Goal: Transaction & Acquisition: Purchase product/service

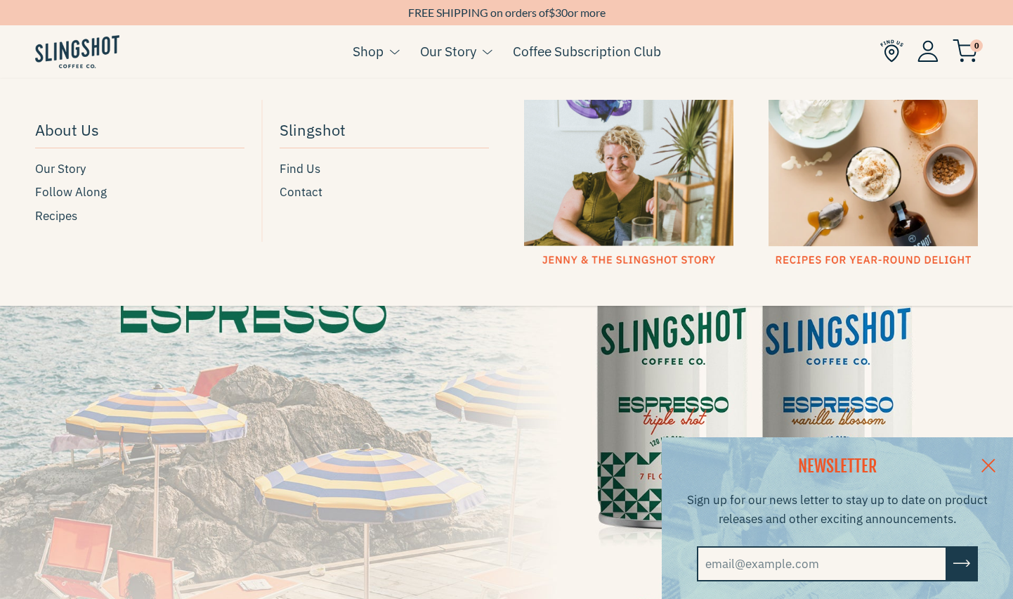
click at [449, 51] on link "Our Story" at bounding box center [448, 51] width 56 height 21
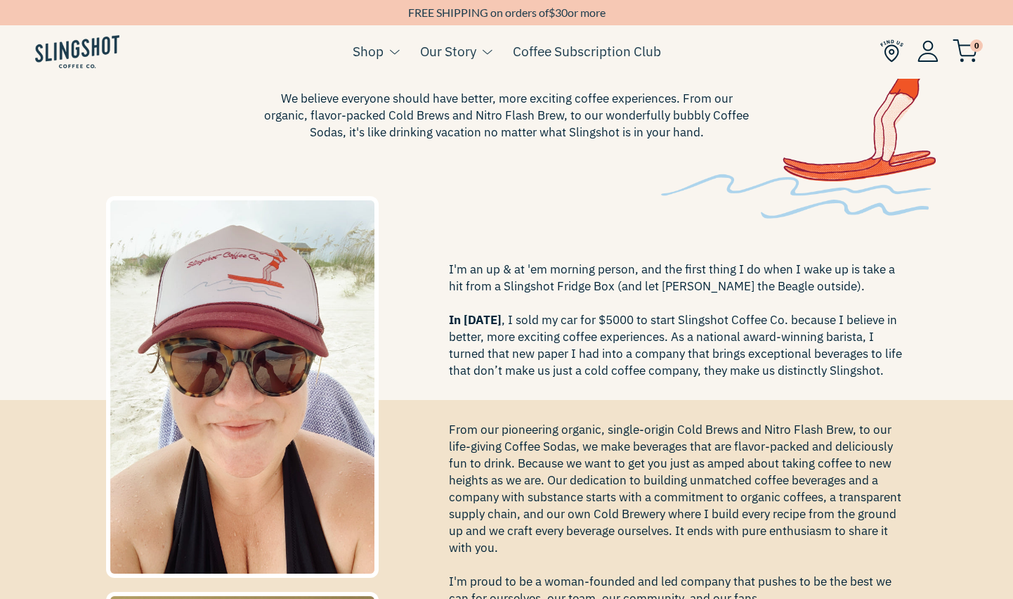
scroll to position [22, 0]
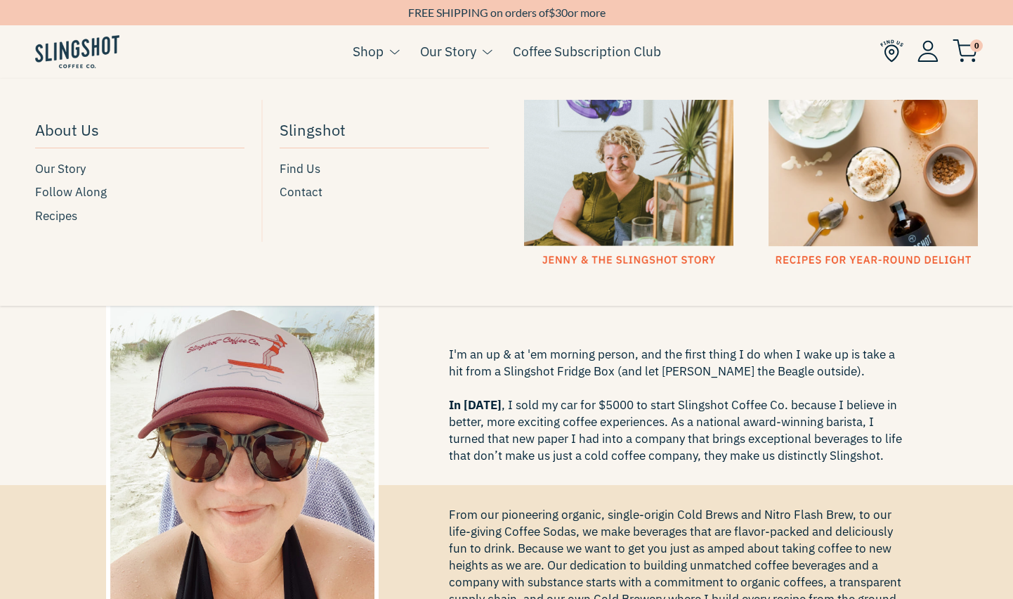
click at [619, 184] on div at bounding box center [628, 183] width 209 height 167
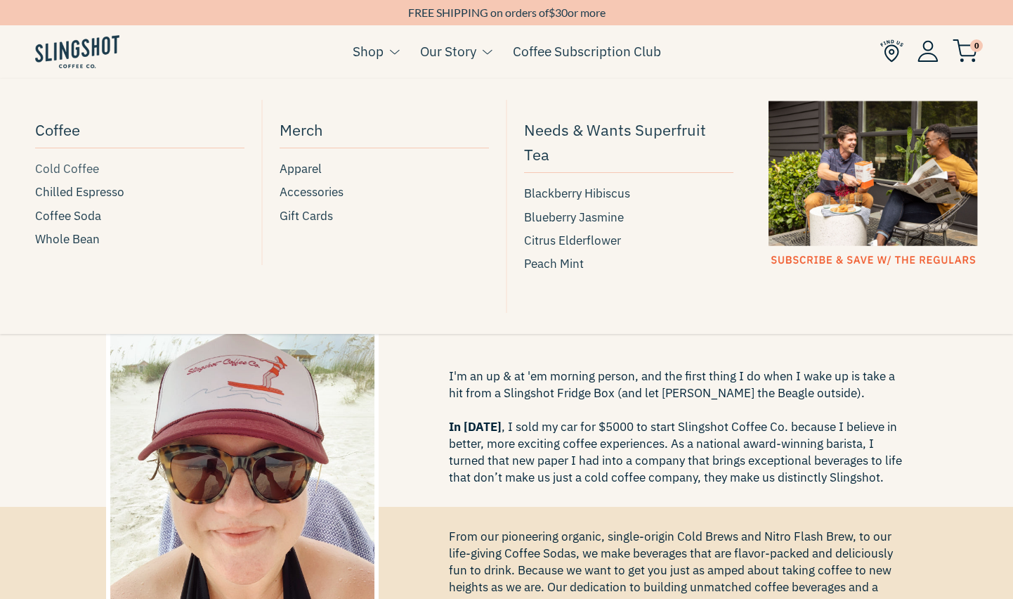
click at [68, 167] on span "Cold Coffee" at bounding box center [67, 168] width 64 height 19
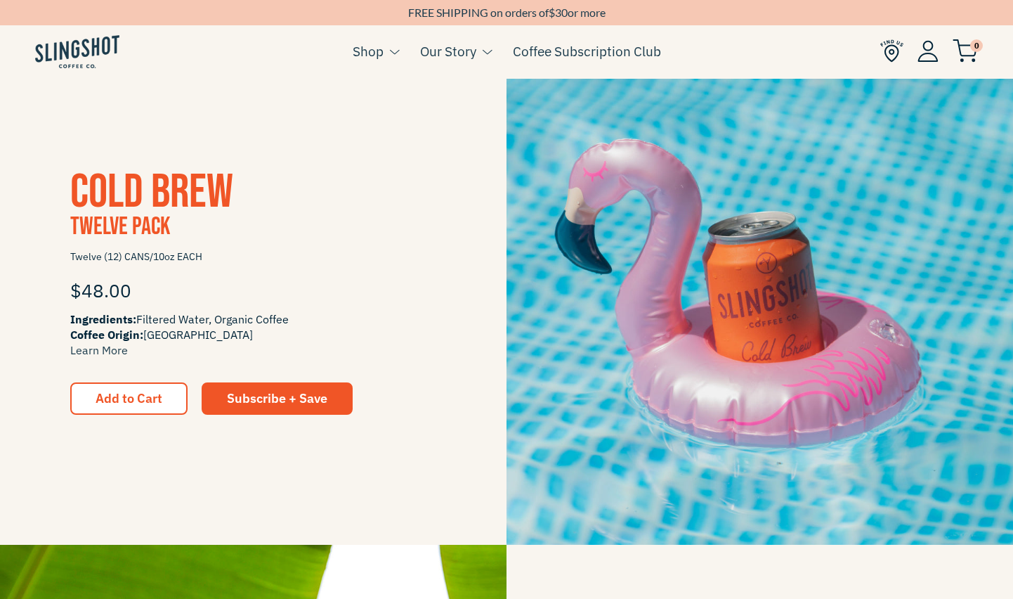
scroll to position [1326, 0]
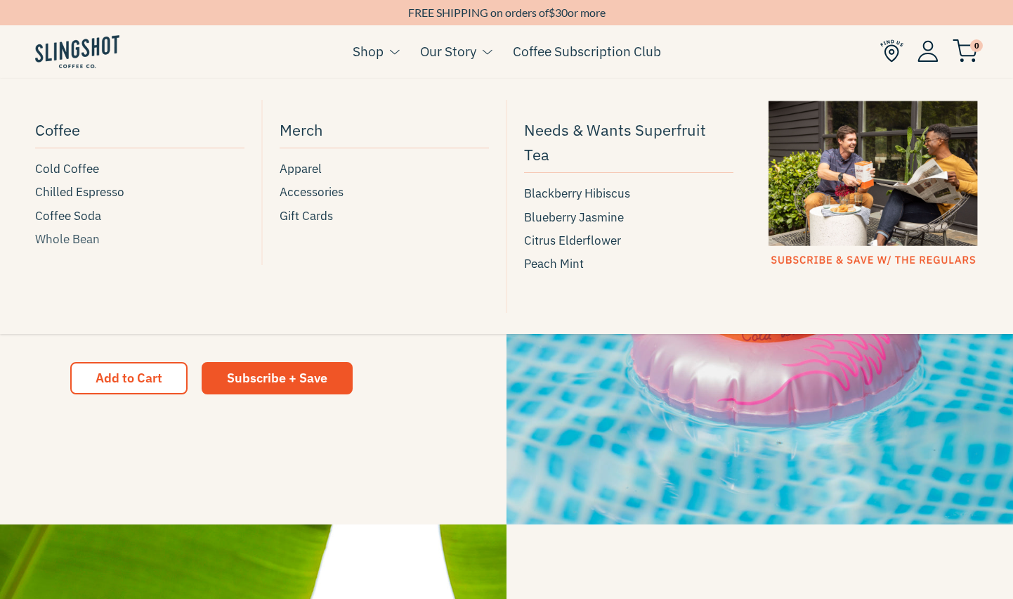
click at [81, 244] on span "Whole Bean" at bounding box center [67, 239] width 65 height 19
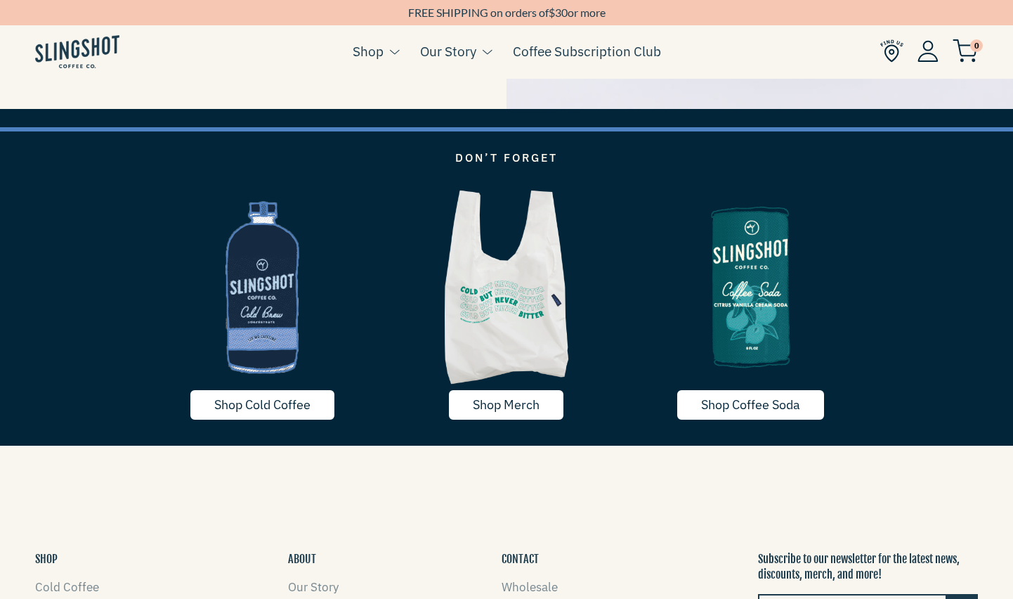
scroll to position [1650, 0]
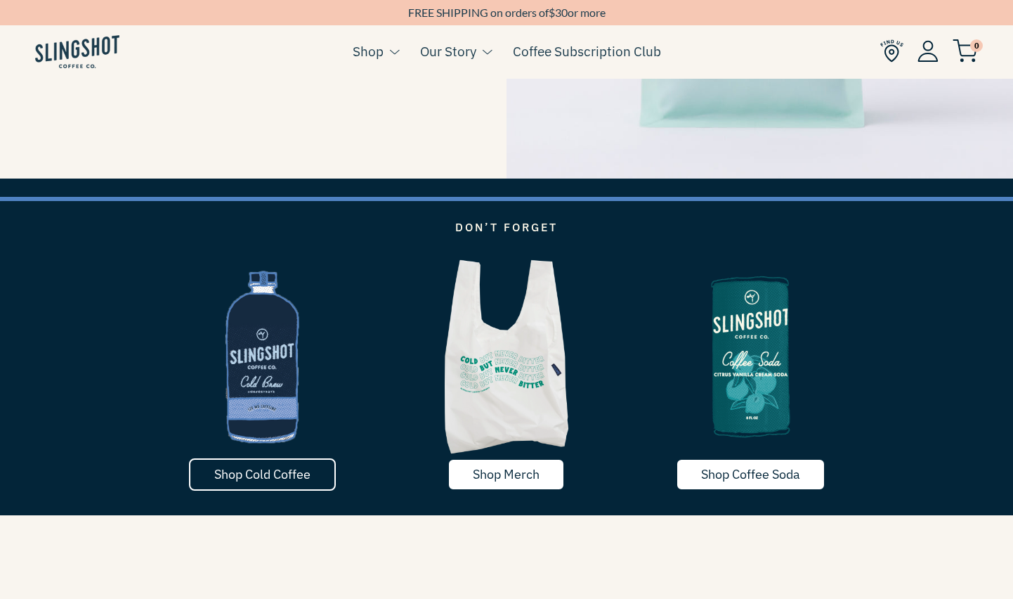
click at [289, 484] on link "Shop Cold Coffee" at bounding box center [262, 474] width 147 height 32
